Goal: Task Accomplishment & Management: Use online tool/utility

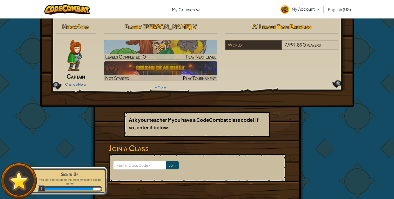
click at [84, 84] on link "Change Hero" at bounding box center [75, 84] width 21 height 4
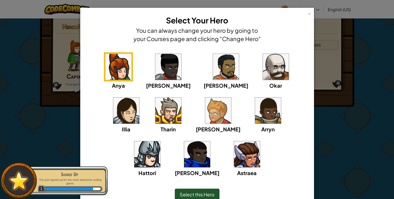
click at [155, 113] on img at bounding box center [168, 110] width 26 height 26
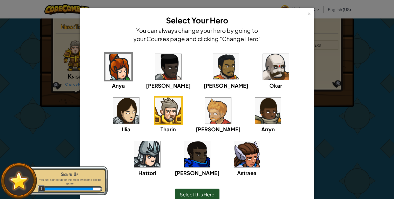
click at [263, 76] on img at bounding box center [276, 67] width 26 height 26
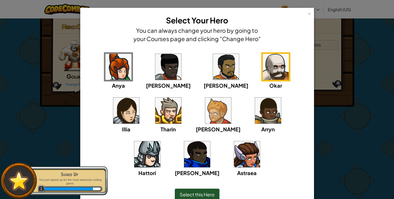
click at [205, 117] on img at bounding box center [218, 110] width 26 height 26
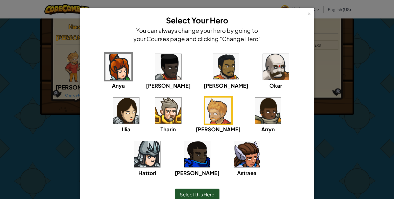
click at [285, 22] on div "× Select Your Hero You can always change your hero by going to your Courses pag…" at bounding box center [197, 29] width 228 height 36
click at [261, 55] on div "Okar" at bounding box center [275, 70] width 29 height 37
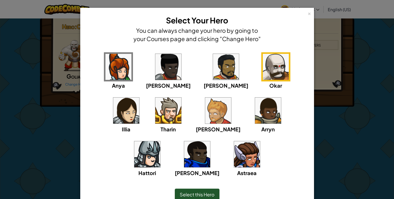
click at [204, 192] on span "Select this Hero" at bounding box center [197, 194] width 35 height 6
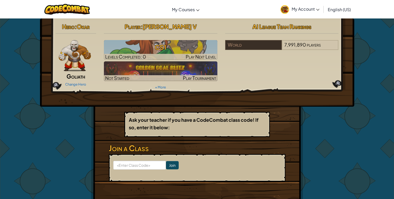
click at [77, 62] on img at bounding box center [75, 55] width 32 height 31
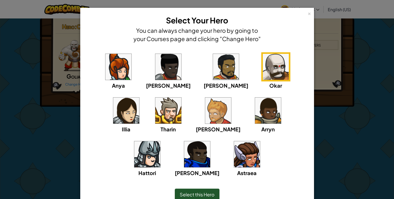
click at [155, 108] on img at bounding box center [168, 110] width 26 height 26
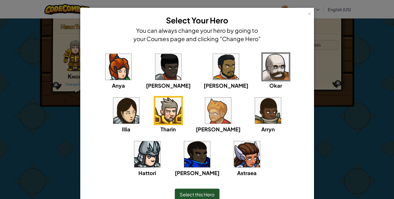
click at [194, 193] on span "Select this Hero" at bounding box center [197, 194] width 35 height 6
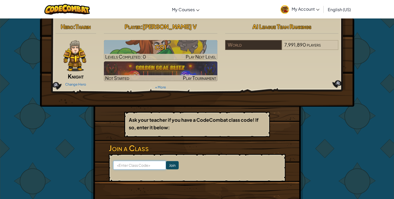
click at [128, 167] on input at bounding box center [139, 165] width 53 height 9
type input "LionGateLeft"
click at [170, 163] on input "Join" at bounding box center [172, 165] width 13 height 8
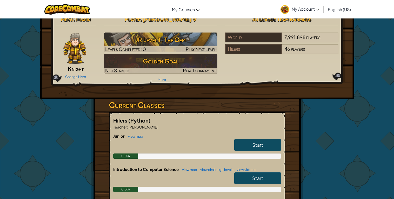
scroll to position [8, 0]
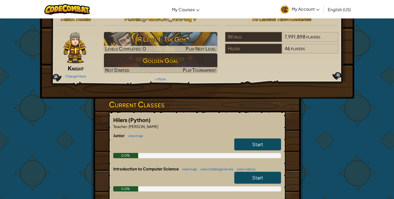
click at [258, 147] on link "Start" at bounding box center [257, 144] width 47 height 12
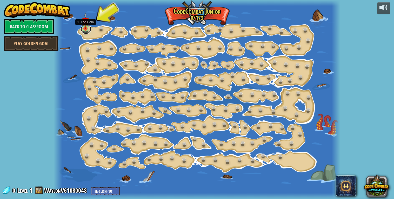
click at [86, 29] on link at bounding box center [86, 29] width 10 height 10
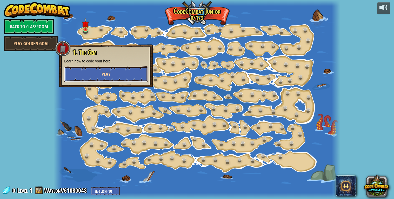
click at [120, 72] on button "Play" at bounding box center [106, 74] width 84 height 16
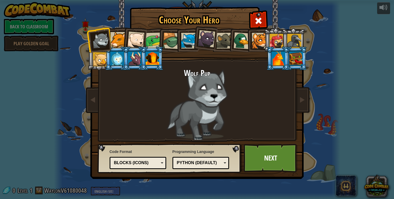
click at [201, 162] on div "Python (Default)" at bounding box center [199, 163] width 45 height 6
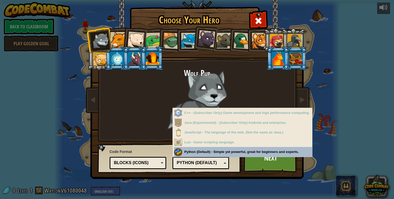
click at [206, 162] on div "Python (Default)" at bounding box center [199, 163] width 45 height 6
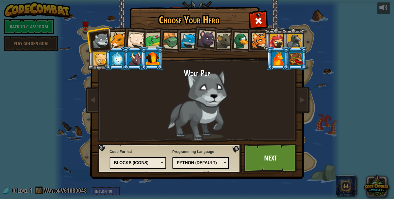
click at [148, 40] on div at bounding box center [154, 40] width 16 height 16
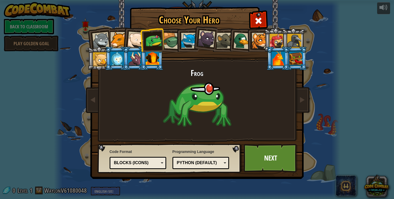
click at [185, 42] on div at bounding box center [189, 41] width 16 height 16
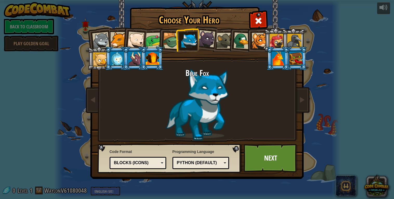
click at [144, 63] on li at bounding box center [151, 59] width 23 height 24
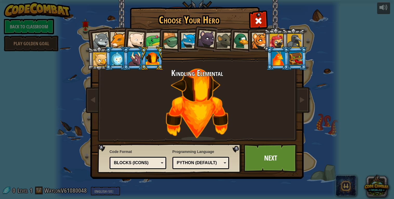
click at [134, 59] on div at bounding box center [135, 58] width 14 height 14
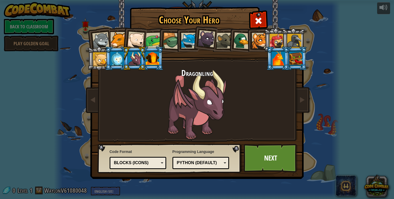
click at [116, 61] on div at bounding box center [117, 58] width 14 height 14
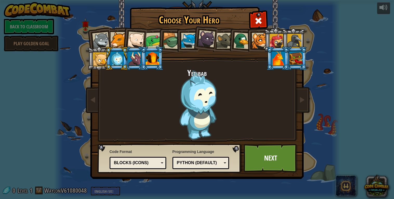
click at [136, 61] on div at bounding box center [135, 58] width 14 height 14
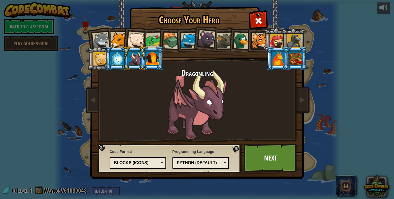
click at [281, 58] on div at bounding box center [279, 58] width 14 height 14
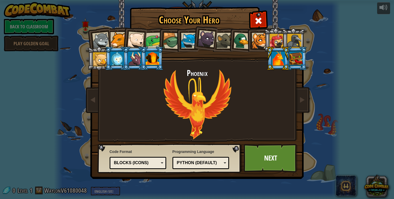
click at [294, 64] on div at bounding box center [297, 58] width 14 height 14
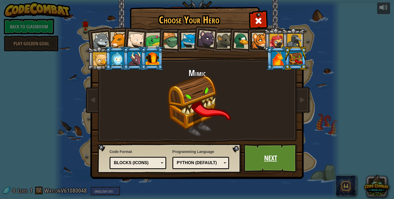
click at [278, 165] on link "Next" at bounding box center [271, 158] width 54 height 29
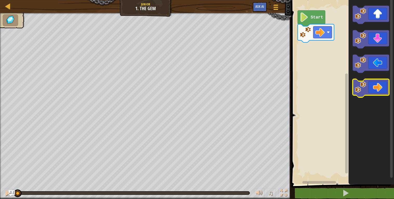
click at [378, 93] on icon "Blockly Workspace" at bounding box center [371, 88] width 36 height 18
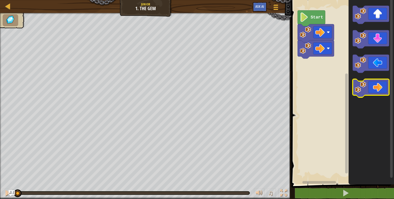
click at [378, 93] on icon "Blockly Workspace" at bounding box center [371, 88] width 36 height 18
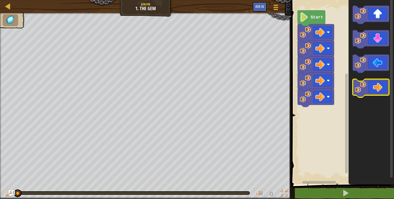
click at [378, 93] on icon "Blockly Workspace" at bounding box center [371, 88] width 36 height 18
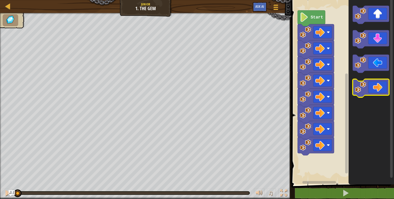
click at [378, 93] on icon "Blockly Workspace" at bounding box center [371, 88] width 36 height 18
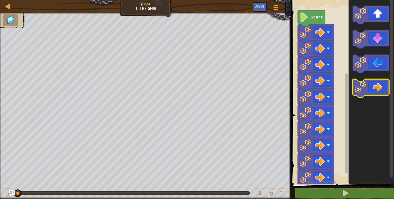
click at [378, 93] on icon "Blockly Workspace" at bounding box center [371, 88] width 36 height 18
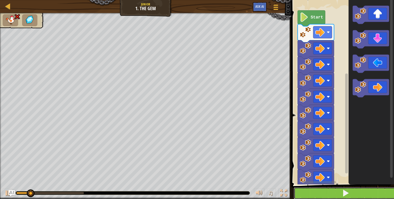
click at [361, 192] on button at bounding box center [346, 193] width 104 height 12
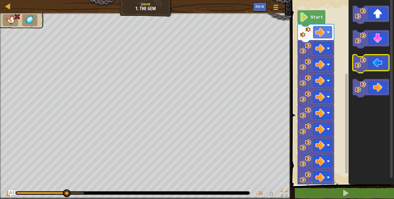
click at [384, 63] on icon "Blockly Workspace" at bounding box center [371, 64] width 36 height 18
click at [382, 63] on icon "Blockly Workspace" at bounding box center [371, 64] width 36 height 18
click at [379, 67] on icon "Blockly Workspace" at bounding box center [371, 64] width 36 height 18
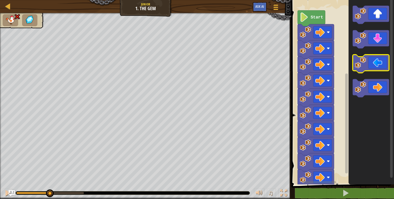
click at [379, 67] on icon "Blockly Workspace" at bounding box center [371, 64] width 36 height 18
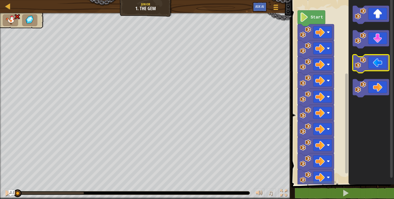
click at [379, 67] on icon "Blockly Workspace" at bounding box center [371, 64] width 36 height 18
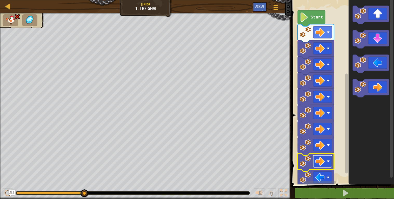
click at [323, 162] on image "Blockly Workspace" at bounding box center [320, 160] width 9 height 9
click at [327, 146] on rect "Blockly Workspace" at bounding box center [322, 145] width 19 height 12
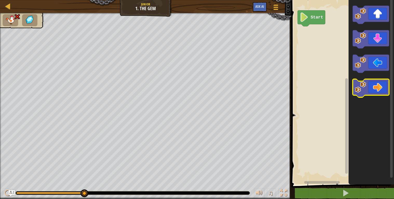
click at [382, 85] on icon "Blockly Workspace" at bounding box center [371, 88] width 36 height 18
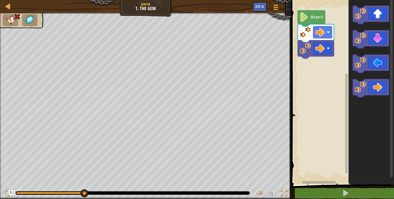
click at [311, 16] on text "Start" at bounding box center [317, 17] width 12 height 5
click at [315, 19] on text "Start" at bounding box center [317, 17] width 12 height 5
click at [316, 16] on text "Start" at bounding box center [317, 17] width 12 height 5
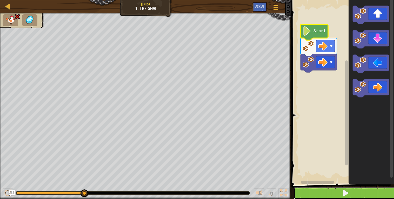
click at [362, 193] on button at bounding box center [346, 193] width 104 height 12
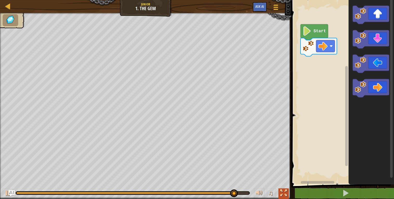
click at [284, 193] on div at bounding box center [283, 192] width 7 height 7
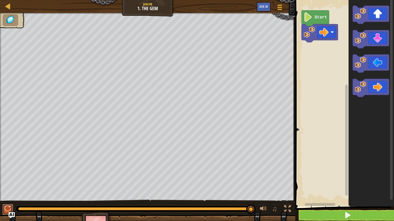
click at [9, 199] on div at bounding box center [7, 209] width 7 height 7
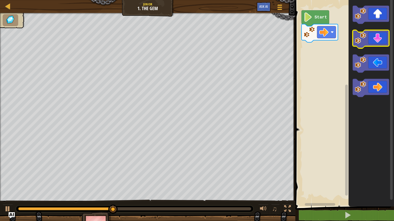
click at [376, 42] on icon "Blockly Workspace" at bounding box center [371, 39] width 36 height 18
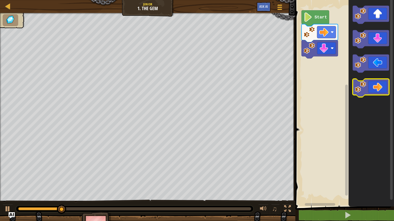
click at [365, 87] on image "Blockly Workspace" at bounding box center [360, 86] width 11 height 11
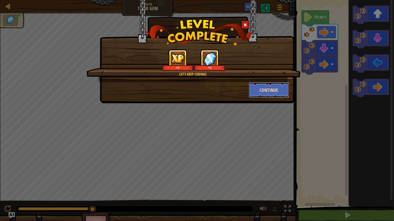
click at [273, 94] on button "Continue" at bounding box center [269, 90] width 40 height 16
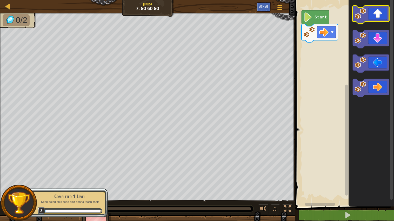
click at [372, 16] on icon "Blockly Workspace" at bounding box center [371, 15] width 36 height 18
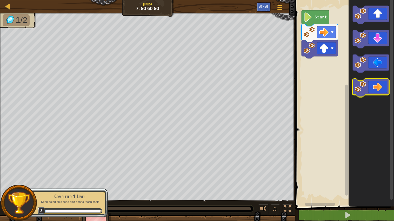
click at [377, 88] on icon "Blockly Workspace" at bounding box center [371, 88] width 36 height 18
click at [378, 90] on icon "Blockly Workspace" at bounding box center [371, 88] width 36 height 18
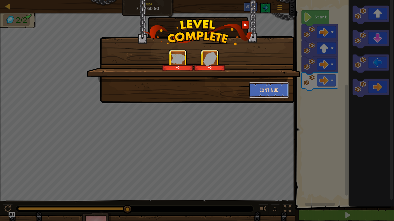
click at [264, 94] on button "Continue" at bounding box center [269, 90] width 40 height 16
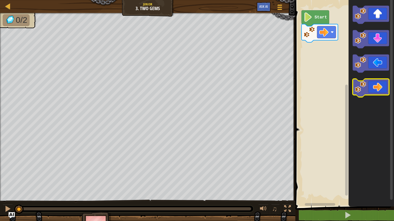
click at [367, 89] on icon "Blockly Workspace" at bounding box center [371, 88] width 36 height 18
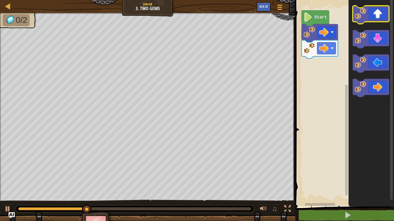
click at [376, 22] on icon "Blockly Workspace" at bounding box center [371, 15] width 36 height 18
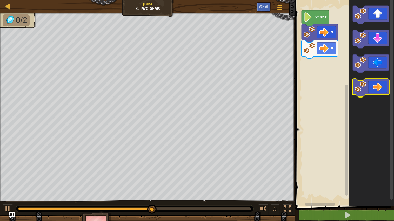
click at [376, 97] on rect "Blockly Workspace" at bounding box center [371, 88] width 36 height 18
click at [376, 88] on icon "Blockly Workspace" at bounding box center [371, 88] width 36 height 18
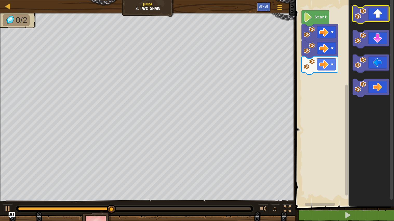
click at [375, 22] on rect "Blockly Workspace" at bounding box center [371, 15] width 36 height 18
click at [375, 18] on icon "Blockly Workspace" at bounding box center [371, 15] width 36 height 18
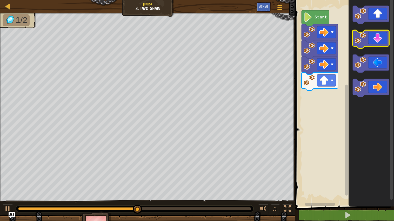
click at [374, 40] on icon "Blockly Workspace" at bounding box center [371, 39] width 36 height 18
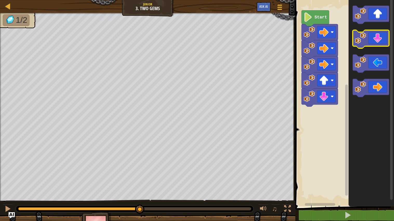
click at [374, 40] on icon "Blockly Workspace" at bounding box center [371, 39] width 36 height 18
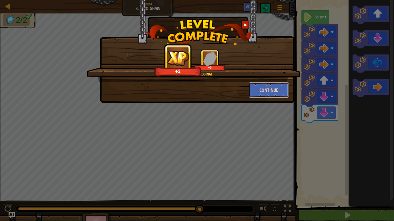
click at [258, 85] on button "Continue" at bounding box center [269, 90] width 40 height 16
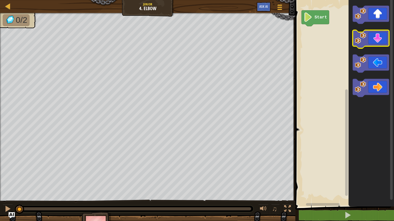
click at [365, 43] on image "Blockly Workspace" at bounding box center [360, 37] width 11 height 11
click at [369, 44] on icon "Blockly Workspace" at bounding box center [371, 39] width 36 height 18
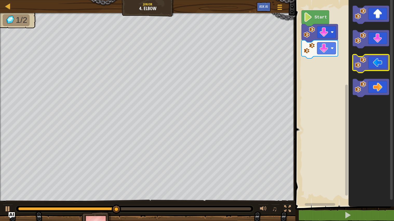
click at [376, 67] on icon "Blockly Workspace" at bounding box center [371, 64] width 36 height 18
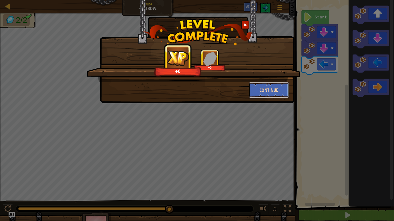
click at [269, 92] on button "Continue" at bounding box center [269, 90] width 40 height 16
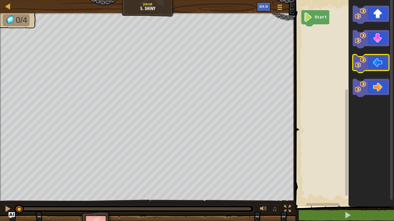
click at [364, 65] on image "Blockly Workspace" at bounding box center [360, 62] width 11 height 11
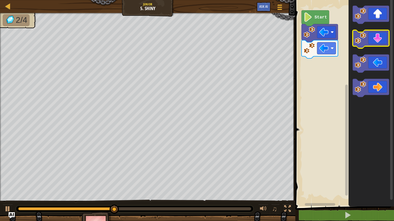
click at [373, 36] on icon "Blockly Workspace" at bounding box center [371, 39] width 36 height 18
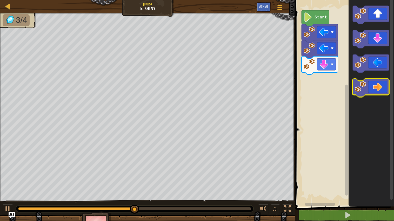
click at [375, 81] on icon "Blockly Workspace" at bounding box center [371, 88] width 36 height 18
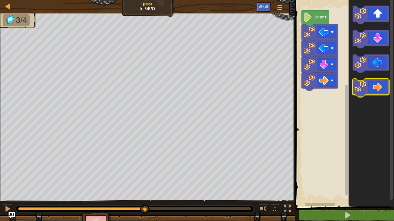
click at [376, 83] on icon "Blockly Workspace" at bounding box center [371, 88] width 36 height 18
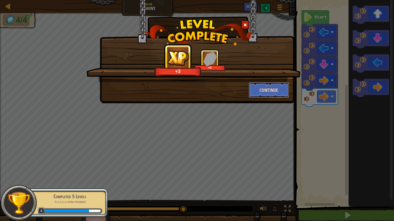
click at [269, 89] on button "Continue" at bounding box center [269, 90] width 40 height 16
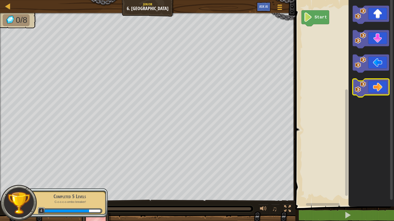
click at [378, 85] on icon "Blockly Workspace" at bounding box center [371, 88] width 36 height 18
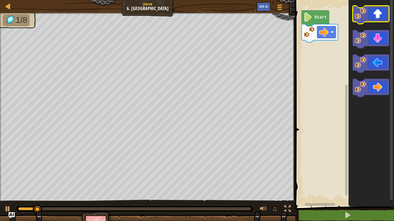
click at [372, 23] on rect "Blockly Workspace" at bounding box center [371, 15] width 36 height 18
click at [375, 15] on icon "Blockly Workspace" at bounding box center [371, 15] width 36 height 18
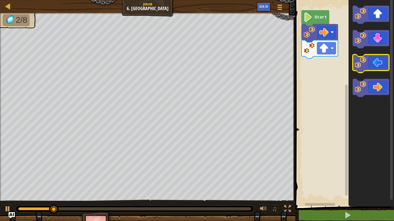
click at [371, 70] on icon "Blockly Workspace" at bounding box center [371, 64] width 36 height 18
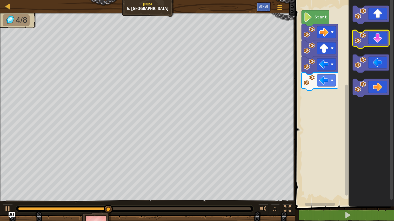
click at [379, 36] on icon "Blockly Workspace" at bounding box center [371, 39] width 36 height 18
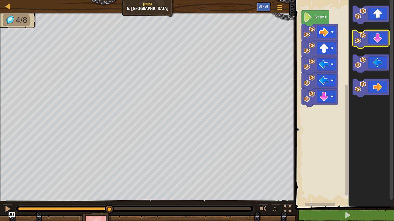
click at [379, 36] on icon "Blockly Workspace" at bounding box center [371, 39] width 36 height 18
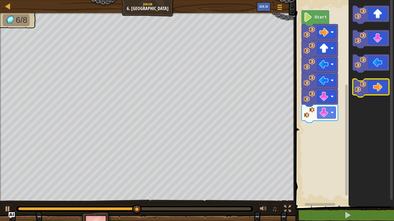
click at [377, 86] on icon "Blockly Workspace" at bounding box center [371, 88] width 36 height 18
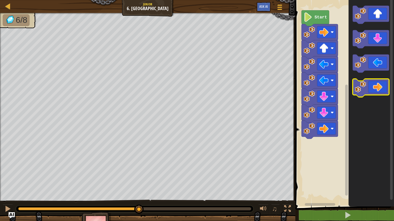
click at [377, 86] on icon "Blockly Workspace" at bounding box center [371, 88] width 36 height 18
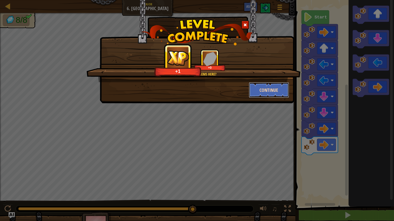
click at [282, 89] on button "Continue" at bounding box center [269, 90] width 40 height 16
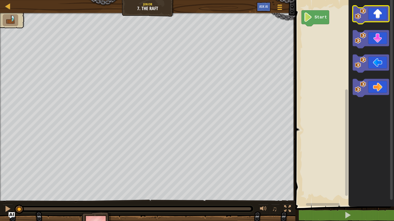
click at [373, 17] on icon "Blockly Workspace" at bounding box center [371, 15] width 36 height 18
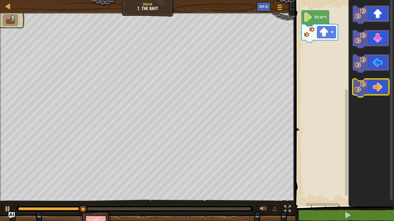
click at [363, 92] on image "Blockly Workspace" at bounding box center [360, 86] width 11 height 11
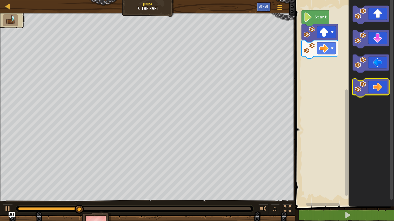
click at [363, 92] on image "Blockly Workspace" at bounding box center [360, 86] width 11 height 11
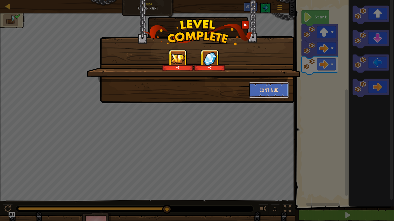
click at [277, 91] on button "Continue" at bounding box center [269, 90] width 40 height 16
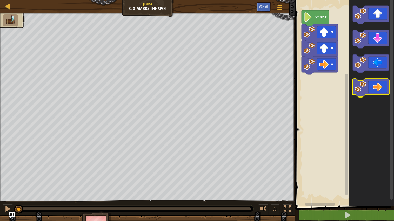
click at [384, 84] on icon "Blockly Workspace" at bounding box center [371, 88] width 36 height 18
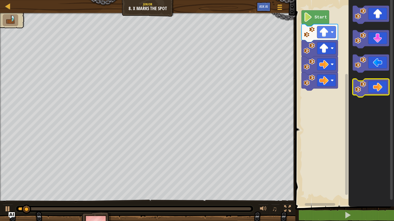
click at [384, 89] on icon "Blockly Workspace" at bounding box center [371, 88] width 36 height 18
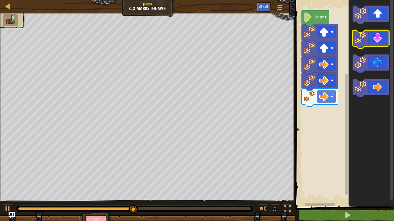
click at [380, 39] on icon "Blockly Workspace" at bounding box center [371, 39] width 36 height 18
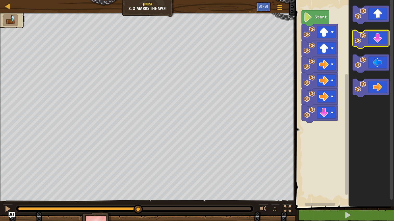
click at [380, 39] on icon "Blockly Workspace" at bounding box center [371, 39] width 36 height 18
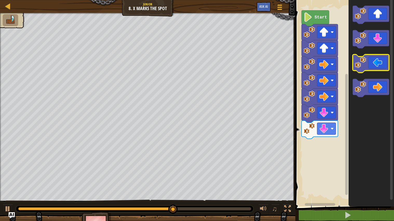
click at [369, 57] on icon "Blockly Workspace" at bounding box center [371, 64] width 36 height 18
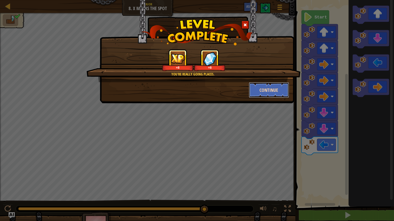
click at [276, 96] on button "Continue" at bounding box center [269, 90] width 40 height 16
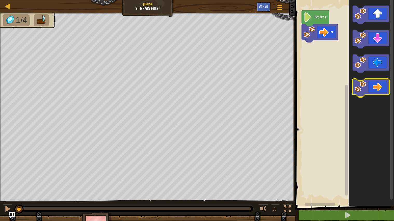
click at [378, 87] on icon "Blockly Workspace" at bounding box center [371, 88] width 36 height 18
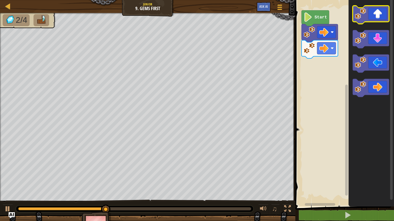
click at [367, 19] on icon "Blockly Workspace" at bounding box center [371, 15] width 36 height 18
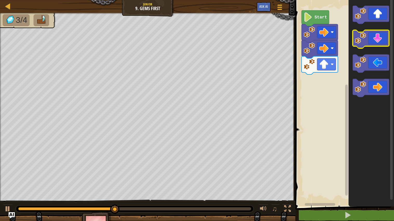
click at [373, 42] on icon "Blockly Workspace" at bounding box center [371, 39] width 36 height 18
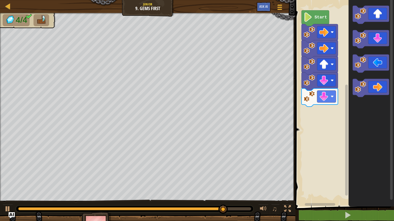
click at [375, 24] on icon "Blockly Workspace" at bounding box center [371, 101] width 45 height 209
click at [372, 21] on icon "Blockly Workspace" at bounding box center [371, 15] width 36 height 18
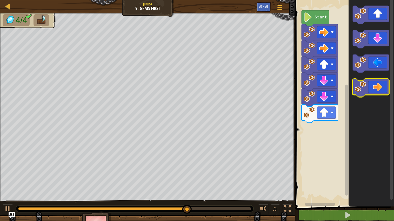
click at [363, 92] on image "Blockly Workspace" at bounding box center [360, 86] width 11 height 11
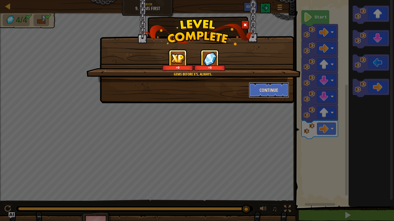
click at [263, 95] on button "Continue" at bounding box center [269, 90] width 40 height 16
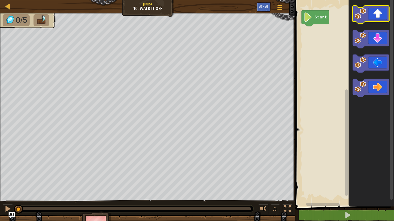
click at [379, 23] on rect "Blockly Workspace" at bounding box center [371, 15] width 36 height 18
click at [379, 14] on icon "Blockly Workspace" at bounding box center [371, 15] width 36 height 18
click at [378, 14] on icon "Blockly Workspace" at bounding box center [371, 15] width 36 height 18
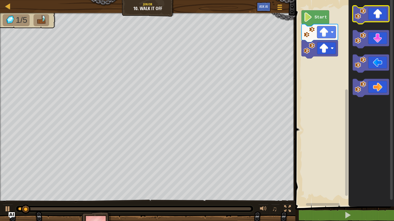
click at [378, 16] on icon "Blockly Workspace" at bounding box center [371, 15] width 36 height 18
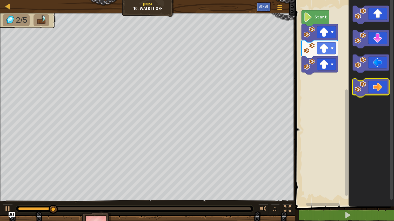
click at [382, 84] on icon "Blockly Workspace" at bounding box center [371, 88] width 36 height 18
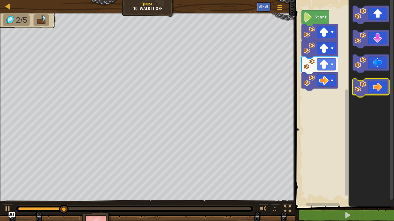
click at [383, 87] on icon "Blockly Workspace" at bounding box center [371, 88] width 36 height 18
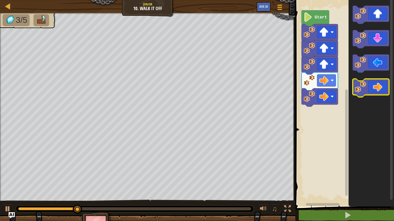
click at [383, 87] on icon "Blockly Workspace" at bounding box center [371, 88] width 36 height 18
click at [382, 86] on icon "Blockly Workspace" at bounding box center [371, 88] width 36 height 18
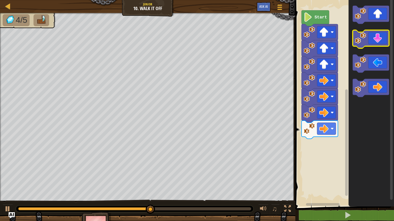
click at [381, 41] on icon "Blockly Workspace" at bounding box center [371, 39] width 36 height 18
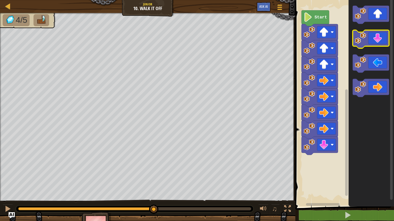
click at [381, 42] on icon "Blockly Workspace" at bounding box center [371, 39] width 36 height 18
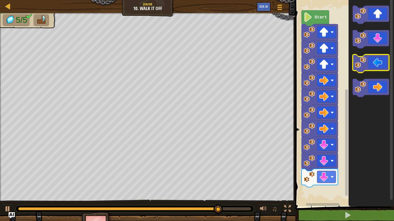
click at [364, 70] on icon "Blockly Workspace" at bounding box center [371, 64] width 36 height 18
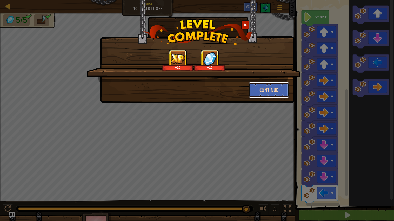
click at [267, 88] on button "Continue" at bounding box center [269, 90] width 40 height 16
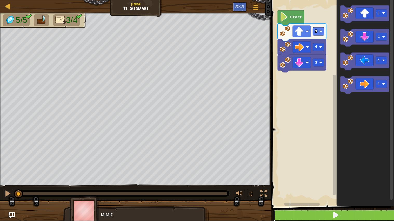
click at [303, 199] on button at bounding box center [336, 216] width 124 height 12
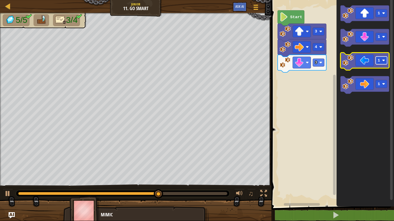
click at [381, 62] on rect "Blockly Workspace" at bounding box center [381, 61] width 11 height 8
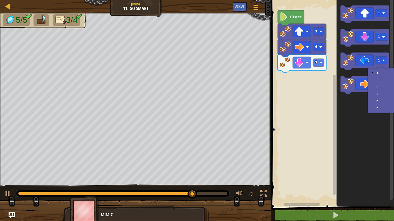
click at [312, 105] on rect "Blockly Workspace" at bounding box center [332, 101] width 124 height 209
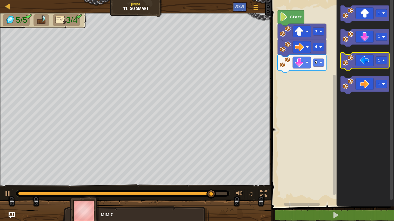
click at [360, 67] on icon "Blockly Workspace" at bounding box center [365, 62] width 49 height 18
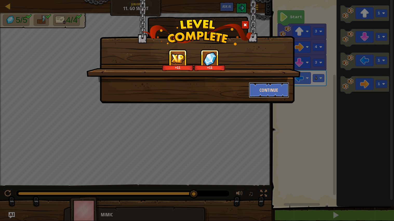
click at [280, 89] on button "Continue" at bounding box center [269, 90] width 40 height 16
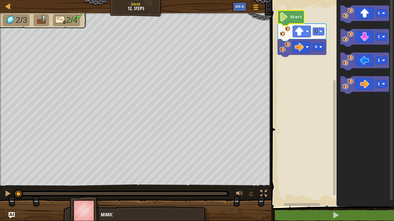
click at [299, 16] on text "Start" at bounding box center [297, 17] width 12 height 5
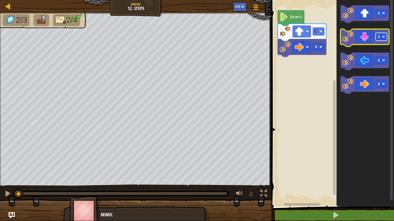
click at [383, 36] on image "Blockly Workspace" at bounding box center [383, 36] width 3 height 3
click at [370, 39] on icon "Blockly Workspace" at bounding box center [365, 38] width 49 height 18
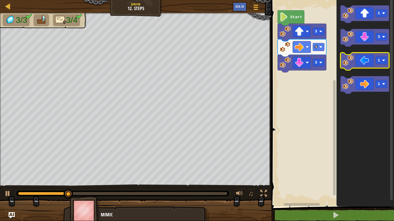
click at [362, 66] on icon "Blockly Workspace" at bounding box center [365, 62] width 49 height 18
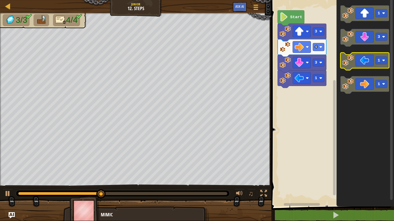
click at [364, 61] on icon "Blockly Workspace" at bounding box center [365, 62] width 49 height 18
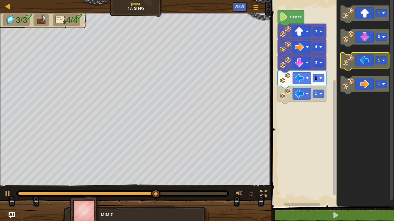
click at [364, 60] on icon "Blockly Workspace" at bounding box center [365, 62] width 49 height 18
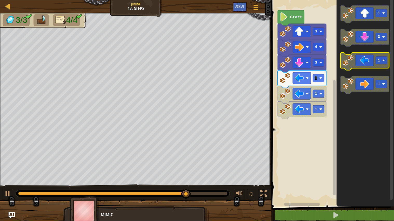
click at [357, 67] on icon "Blockly Workspace" at bounding box center [365, 62] width 49 height 18
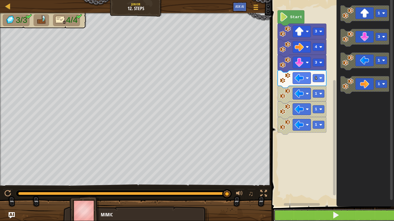
click at [344, 199] on button at bounding box center [336, 216] width 124 height 12
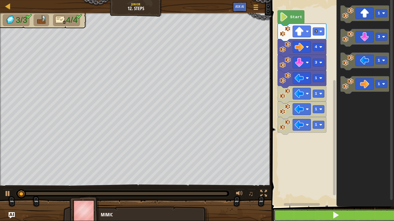
click at [344, 199] on button at bounding box center [336, 216] width 124 height 12
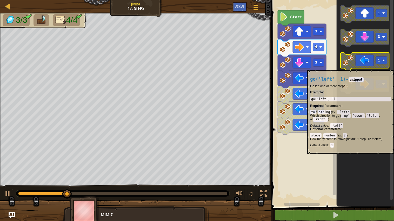
click at [365, 67] on icon "Blockly Workspace" at bounding box center [365, 62] width 49 height 18
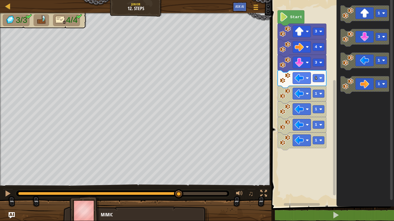
drag, startPoint x: 206, startPoint y: 195, endPoint x: 175, endPoint y: 214, distance: 36.6
click at [175, 199] on div "3/3 4/4 ♫ Mimic" at bounding box center [197, 117] width 394 height 208
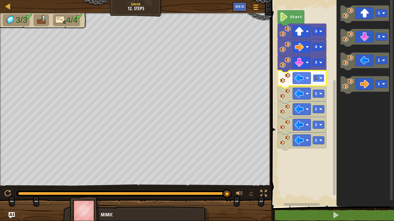
click at [319, 78] on rect "Blockly Workspace" at bounding box center [318, 78] width 11 height 8
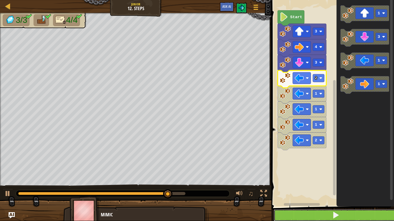
click at [350, 199] on button at bounding box center [336, 216] width 124 height 12
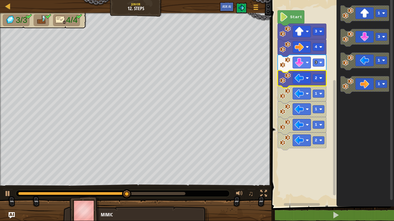
click at [228, 195] on div at bounding box center [123, 194] width 214 height 7
click at [185, 0] on body "Map Junior 12. Steps Game Menu Ask AI 1 ההההההההההההההההההההההההההההההההההההההה…" at bounding box center [197, 0] width 394 height 0
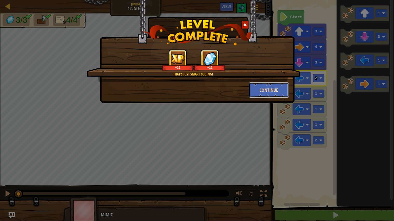
click at [251, 91] on button "Continue" at bounding box center [269, 90] width 40 height 16
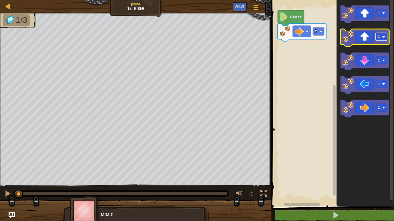
click at [380, 37] on text "1" at bounding box center [379, 37] width 2 height 5
click at [372, 42] on icon "Blockly Workspace" at bounding box center [365, 38] width 49 height 18
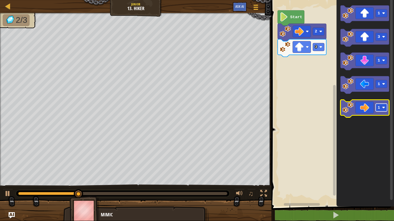
click at [381, 108] on rect "Blockly Workspace" at bounding box center [381, 108] width 11 height 8
click at [378, 107] on rect "Blockly Workspace" at bounding box center [381, 108] width 11 height 8
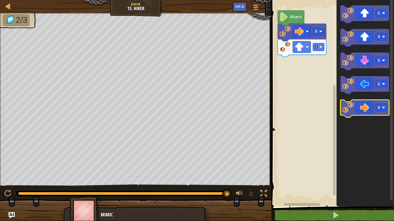
click at [364, 114] on icon "Blockly Workspace" at bounding box center [365, 109] width 49 height 18
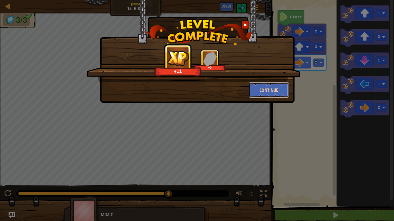
click at [263, 88] on button "Continue" at bounding box center [269, 90] width 40 height 16
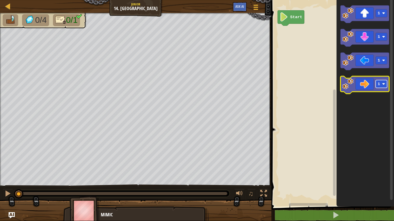
click at [381, 84] on rect "Blockly Workspace" at bounding box center [381, 84] width 11 height 8
click at [371, 91] on icon "Blockly Workspace" at bounding box center [365, 85] width 49 height 18
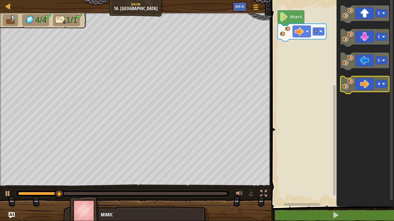
click at [382, 83] on rect "Blockly Workspace" at bounding box center [381, 84] width 11 height 8
click at [372, 89] on icon "Blockly Workspace" at bounding box center [365, 85] width 49 height 18
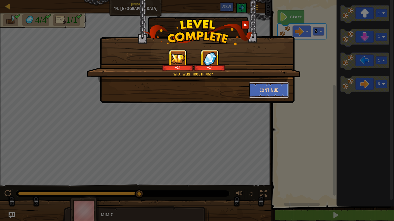
click at [261, 88] on button "Continue" at bounding box center [269, 90] width 40 height 16
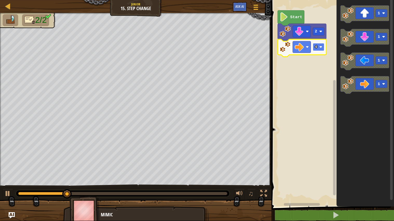
click at [320, 47] on image "Blockly Workspace" at bounding box center [321, 46] width 3 height 3
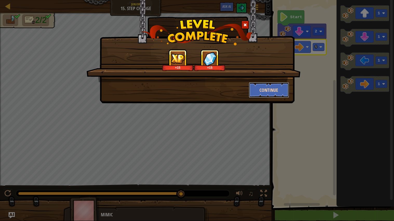
click at [272, 92] on button "Continue" at bounding box center [269, 90] width 40 height 16
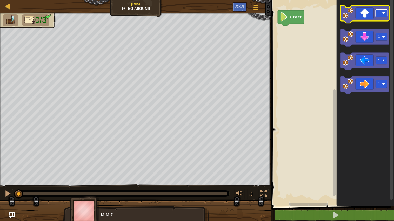
click at [381, 16] on rect "Blockly Workspace" at bounding box center [381, 13] width 11 height 8
click at [368, 18] on icon "Blockly Workspace" at bounding box center [365, 14] width 49 height 18
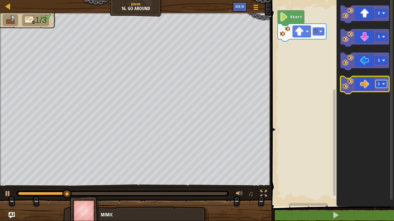
click at [380, 86] on text "1" at bounding box center [379, 84] width 2 height 5
click at [364, 87] on icon "Blockly Workspace" at bounding box center [365, 85] width 49 height 18
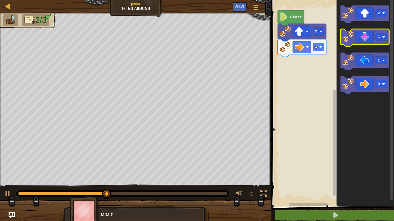
click at [371, 40] on icon "Blockly Workspace" at bounding box center [365, 38] width 49 height 18
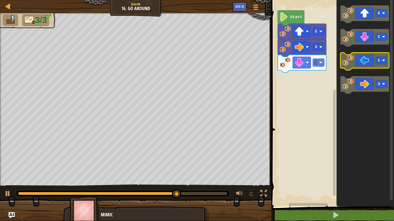
click at [359, 61] on icon "Blockly Workspace" at bounding box center [365, 62] width 49 height 18
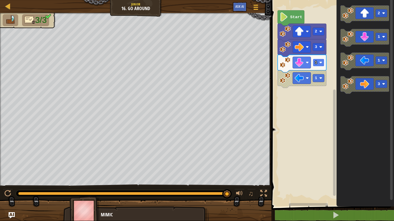
click at [318, 62] on rect "Blockly Workspace" at bounding box center [318, 63] width 11 height 8
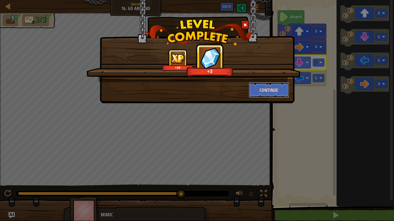
click at [250, 86] on button "Continue" at bounding box center [269, 90] width 40 height 16
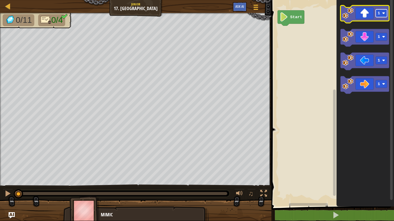
click at [382, 15] on rect "Blockly Workspace" at bounding box center [381, 13] width 11 height 8
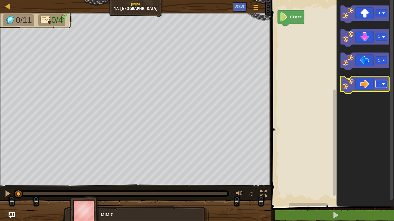
click at [385, 84] on image "Blockly Workspace" at bounding box center [383, 84] width 3 height 3
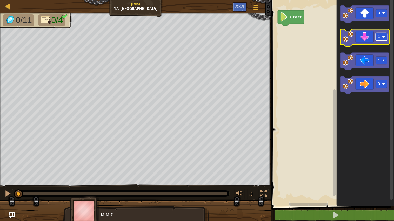
click at [385, 38] on rect "Blockly Workspace" at bounding box center [381, 37] width 11 height 8
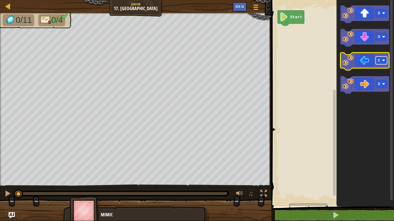
click at [384, 62] on rect "Blockly Workspace" at bounding box center [381, 61] width 11 height 8
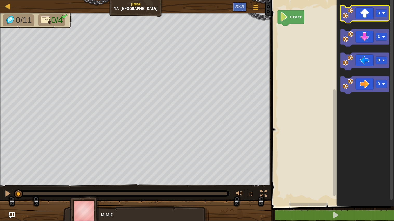
click at [368, 17] on icon "Blockly Workspace" at bounding box center [365, 14] width 49 height 18
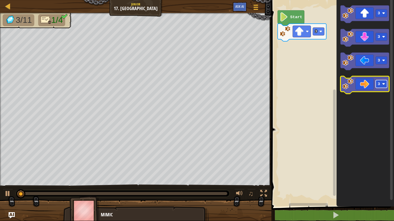
click at [376, 81] on rect "Blockly Workspace" at bounding box center [381, 84] width 11 height 8
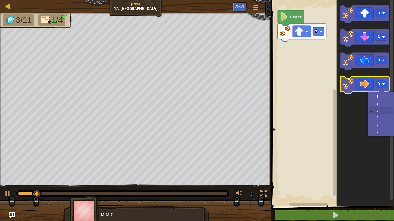
click at [364, 86] on icon "Blockly Workspace" at bounding box center [365, 85] width 49 height 18
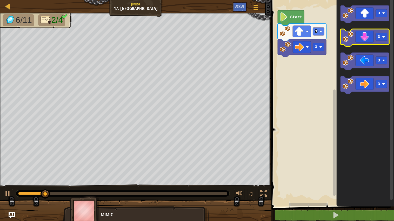
click at [361, 37] on icon "Blockly Workspace" at bounding box center [365, 38] width 49 height 18
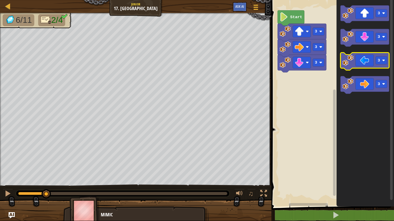
click at [368, 62] on icon "Blockly Workspace" at bounding box center [365, 62] width 49 height 18
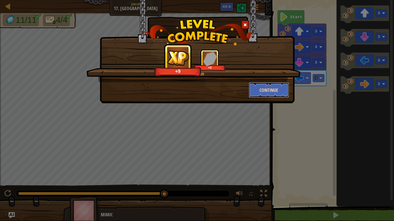
click at [271, 89] on button "Continue" at bounding box center [269, 90] width 40 height 16
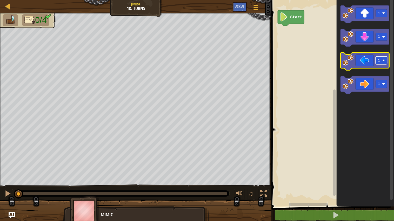
click at [381, 62] on rect "Blockly Workspace" at bounding box center [381, 61] width 11 height 8
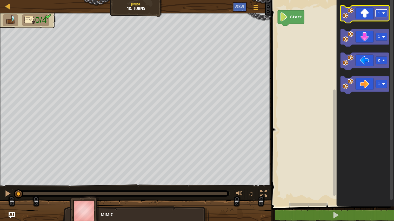
click at [382, 12] on rect "Blockly Workspace" at bounding box center [381, 13] width 11 height 8
click at [348, 115] on icon "Blockly Workspace" at bounding box center [366, 101] width 58 height 209
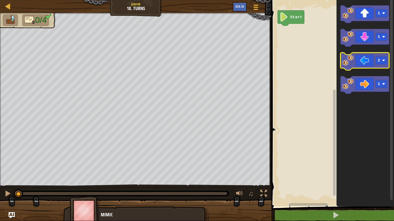
click at [369, 60] on icon "Blockly Workspace" at bounding box center [365, 62] width 49 height 18
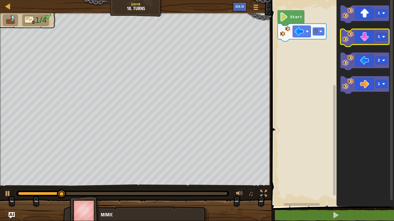
click at [363, 40] on icon "Blockly Workspace" at bounding box center [365, 38] width 49 height 18
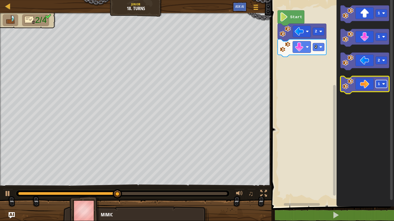
click at [379, 87] on rect "Blockly Workspace" at bounding box center [381, 84] width 11 height 8
click at [351, 80] on image "Blockly Workspace" at bounding box center [348, 83] width 11 height 11
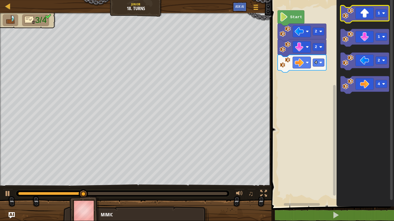
click at [368, 22] on rect "Blockly Workspace" at bounding box center [365, 14] width 49 height 18
click at [379, 15] on text "1" at bounding box center [379, 13] width 2 height 5
click at [368, 11] on icon "Blockly Workspace" at bounding box center [365, 14] width 49 height 18
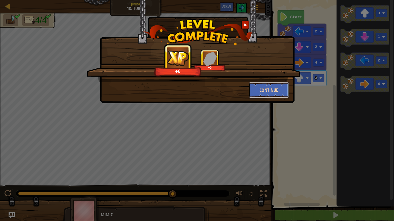
click at [265, 93] on button "Continue" at bounding box center [269, 90] width 40 height 16
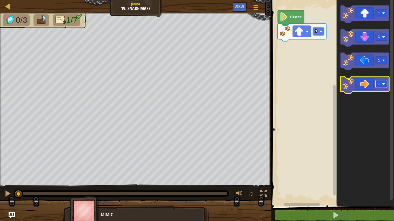
click at [380, 87] on rect "Blockly Workspace" at bounding box center [381, 84] width 11 height 8
click at [372, 84] on icon "Blockly Workspace" at bounding box center [365, 85] width 49 height 18
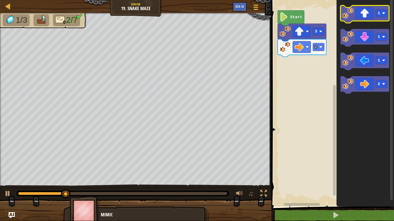
click at [364, 13] on icon "Blockly Workspace" at bounding box center [365, 14] width 49 height 18
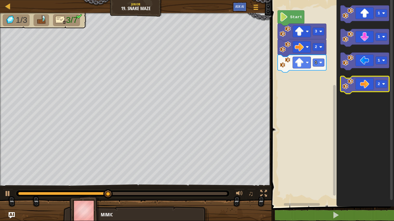
click at [366, 84] on icon "Blockly Workspace" at bounding box center [365, 85] width 49 height 18
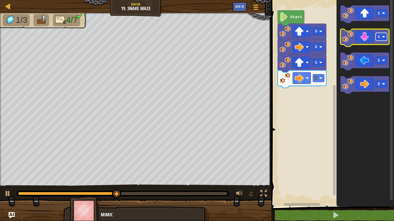
click at [386, 38] on rect "Blockly Workspace" at bounding box center [381, 37] width 11 height 8
click at [364, 43] on icon "Blockly Workspace" at bounding box center [365, 38] width 49 height 18
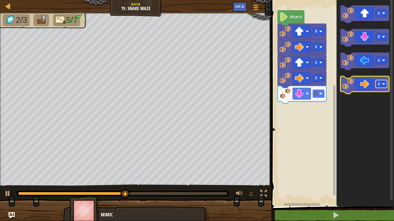
click at [384, 86] on image "Blockly Workspace" at bounding box center [383, 84] width 3 height 3
click at [360, 84] on icon "Blockly Workspace" at bounding box center [365, 85] width 49 height 18
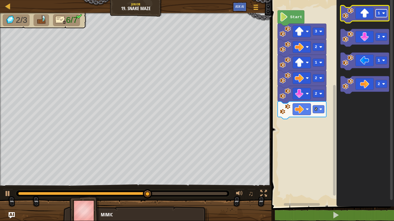
click at [381, 14] on rect "Blockly Workspace" at bounding box center [381, 13] width 11 height 8
click at [367, 17] on icon "Blockly Workspace" at bounding box center [365, 14] width 49 height 18
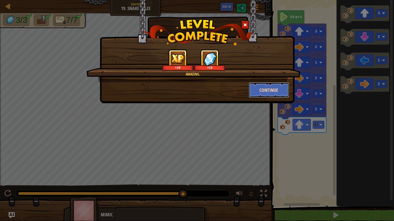
click at [273, 90] on button "Continue" at bounding box center [269, 90] width 40 height 16
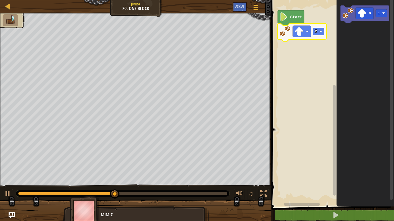
click at [313, 33] on rect "Blockly Workspace" at bounding box center [318, 32] width 11 height 8
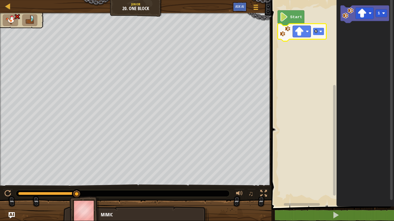
click at [321, 33] on image "Blockly Workspace" at bounding box center [321, 31] width 3 height 3
click at [319, 37] on icon "Blockly Workspace" at bounding box center [302, 33] width 49 height 18
click at [319, 34] on rect "Blockly Workspace" at bounding box center [318, 32] width 11 height 8
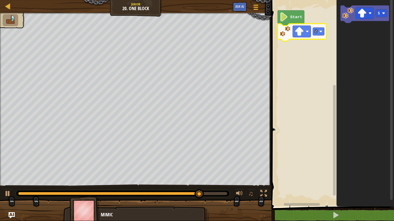
click at [80, 199] on img at bounding box center [85, 210] width 30 height 29
click at [238, 7] on span "Ask AI" at bounding box center [239, 6] width 9 height 5
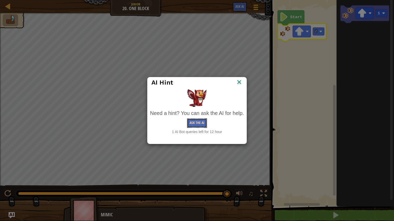
click at [198, 124] on button "Ask the AI" at bounding box center [197, 124] width 20 height 10
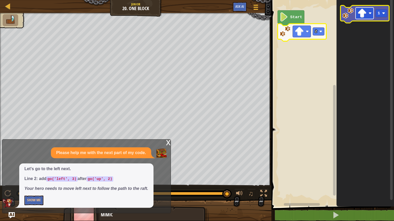
click at [369, 16] on rect "Blockly Workspace" at bounding box center [365, 13] width 18 height 11
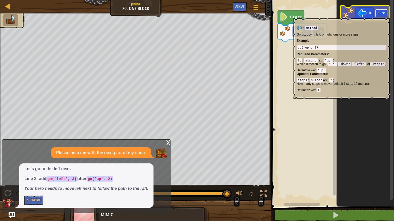
click at [379, 12] on text "1" at bounding box center [379, 13] width 2 height 5
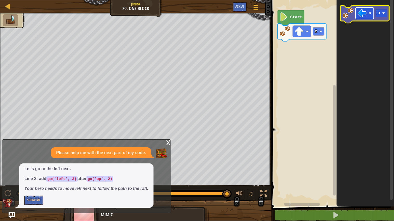
click at [372, 18] on rect "Blockly Workspace" at bounding box center [365, 13] width 18 height 11
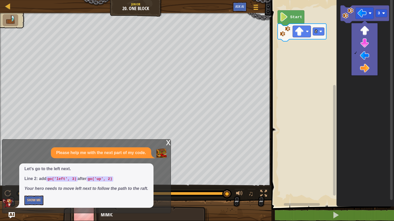
click at [394, 30] on icon "Blockly Workspace" at bounding box center [366, 101] width 58 height 209
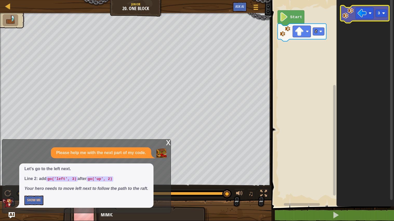
click at [377, 19] on icon "Blockly Workspace" at bounding box center [365, 14] width 49 height 18
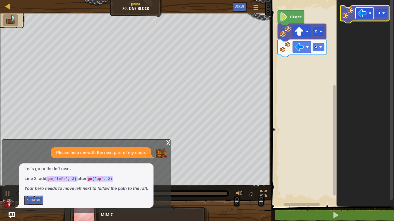
click at [360, 18] on image "Blockly Workspace" at bounding box center [362, 13] width 9 height 9
click at [167, 145] on div "x" at bounding box center [168, 142] width 5 height 5
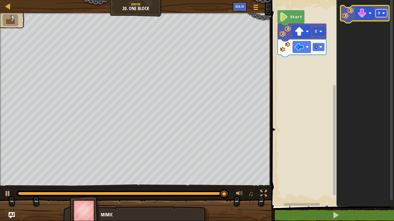
click at [383, 15] on rect "Blockly Workspace" at bounding box center [381, 13] width 11 height 8
click at [382, 18] on icon "Blockly Workspace" at bounding box center [365, 14] width 49 height 18
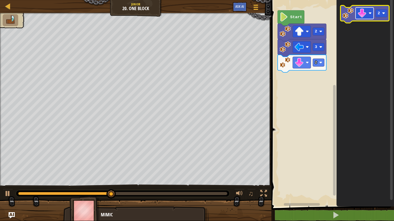
click at [368, 15] on rect "Blockly Workspace" at bounding box center [365, 13] width 18 height 11
click at [382, 11] on rect "Blockly Workspace" at bounding box center [381, 13] width 11 height 8
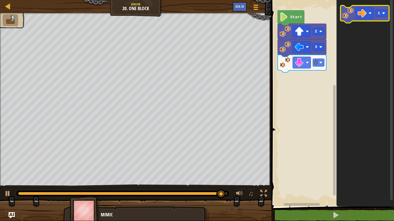
click at [380, 21] on icon "Blockly Workspace" at bounding box center [365, 14] width 49 height 18
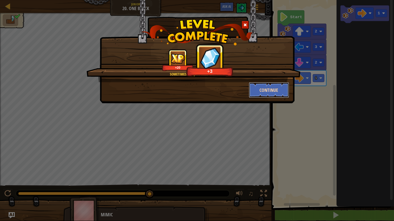
click at [275, 94] on button "Continue" at bounding box center [269, 90] width 40 height 16
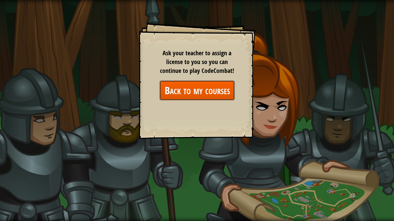
click at [194, 90] on link "Back to my courses" at bounding box center [197, 91] width 75 height 20
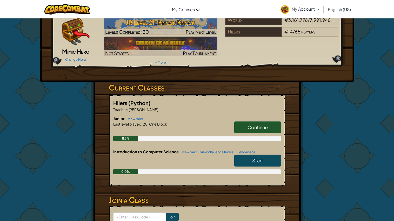
scroll to position [27, 0]
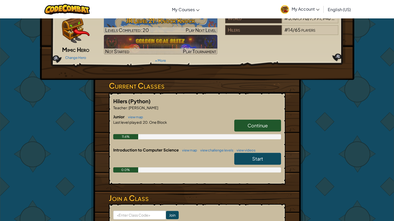
click at [262, 126] on span "Continue" at bounding box center [258, 126] width 20 height 6
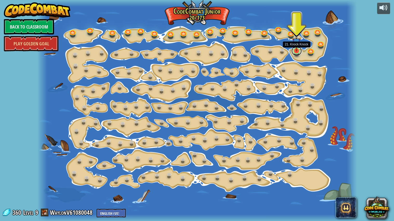
click at [296, 53] on link at bounding box center [297, 51] width 10 height 10
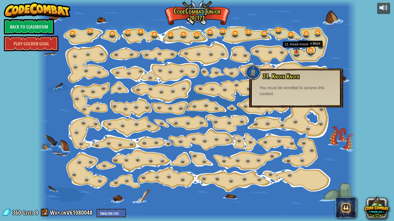
click at [310, 50] on link at bounding box center [311, 50] width 10 height 10
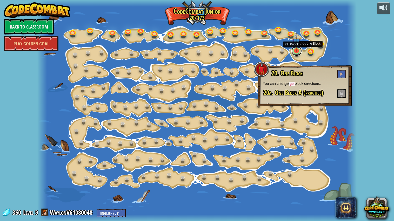
click at [298, 53] on link at bounding box center [297, 51] width 10 height 10
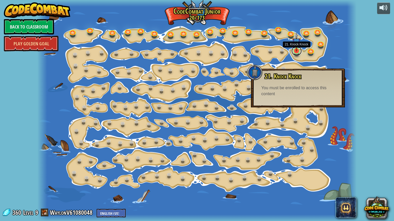
click at [296, 51] on link at bounding box center [297, 51] width 10 height 10
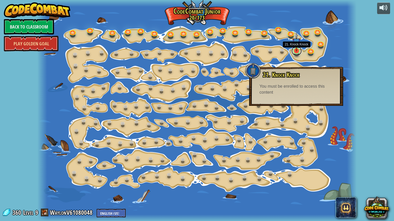
click at [296, 51] on link at bounding box center [297, 51] width 10 height 10
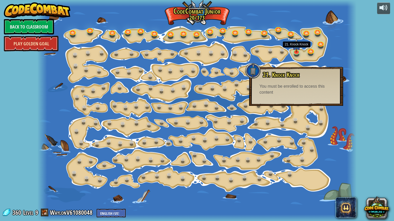
click at [24, 43] on link "Play Golden Goal" at bounding box center [31, 44] width 55 height 16
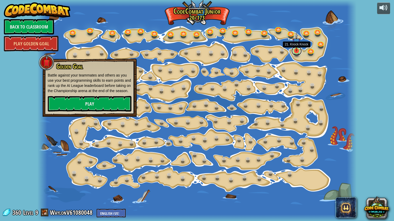
click at [292, 51] on link at bounding box center [297, 51] width 10 height 10
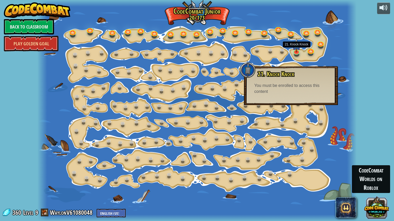
click at [373, 199] on button at bounding box center [376, 207] width 25 height 25
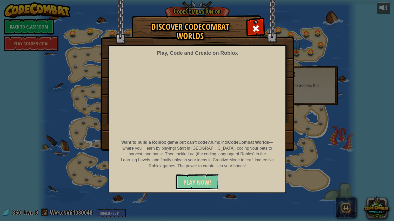
click at [197, 182] on span "PLAY NOW!" at bounding box center [197, 183] width 28 height 8
